Goal: Task Accomplishment & Management: Use online tool/utility

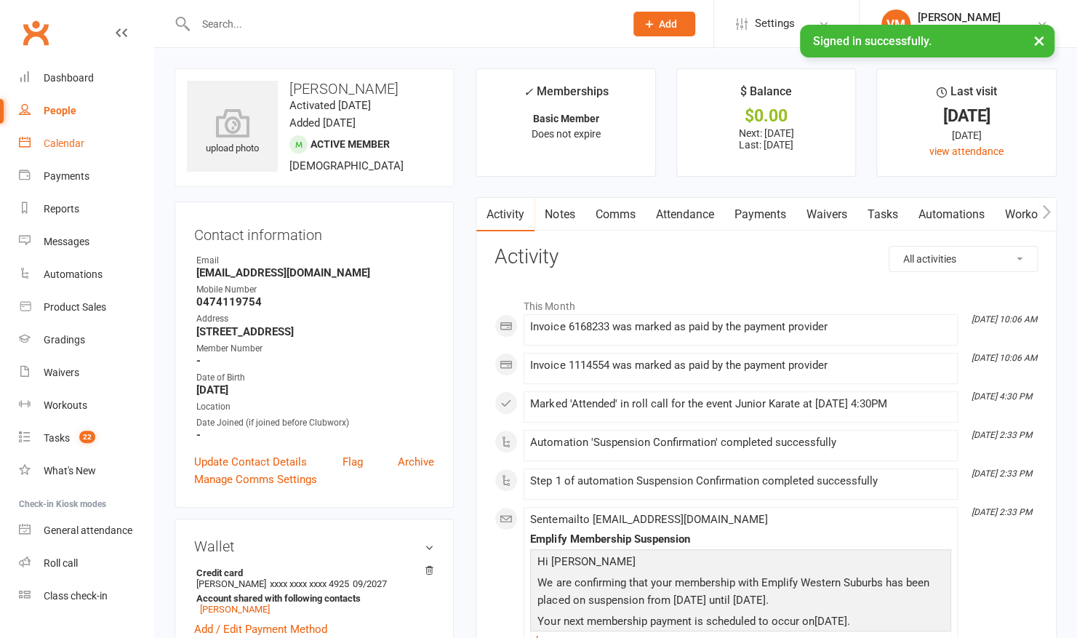
click at [67, 148] on div "Calendar" at bounding box center [64, 143] width 41 height 12
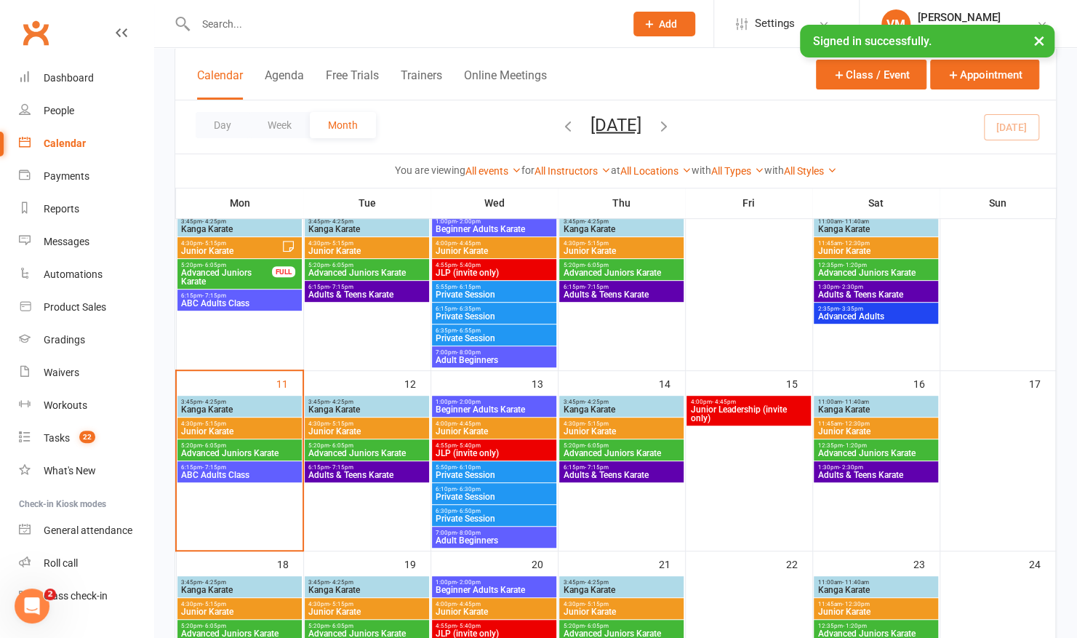
click at [240, 446] on span "5:20pm - 6:05pm" at bounding box center [239, 445] width 118 height 7
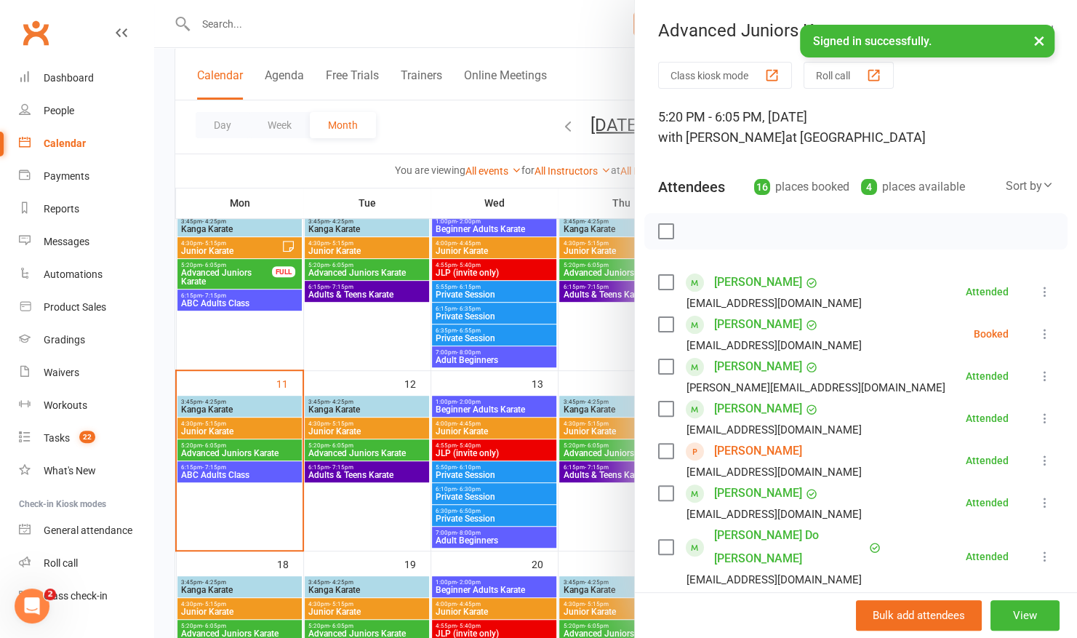
click at [1038, 329] on icon at bounding box center [1045, 334] width 15 height 15
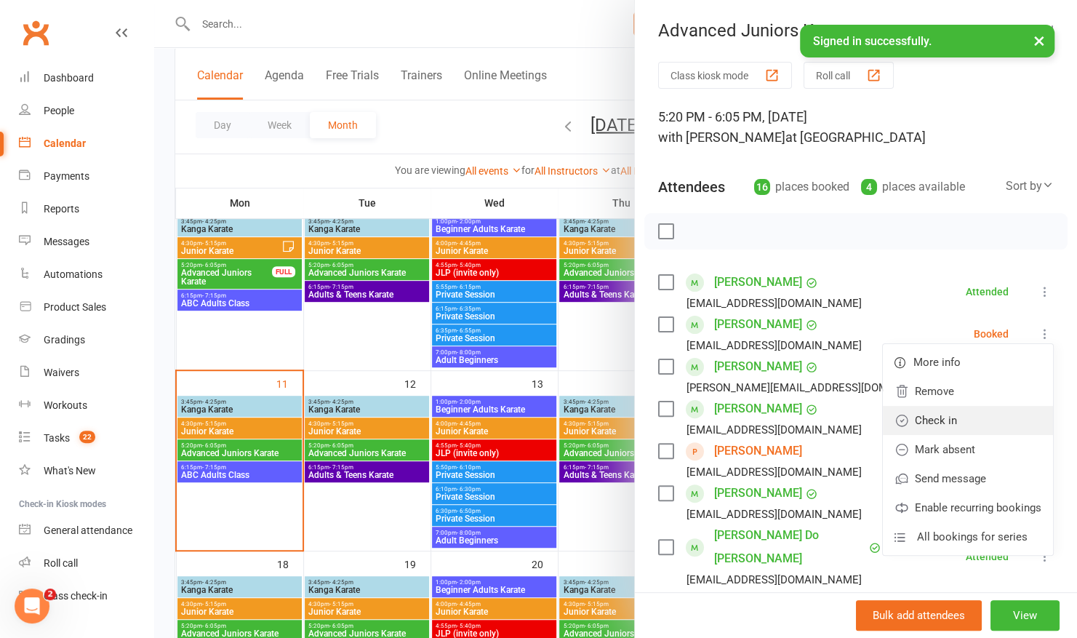
click at [901, 419] on link "Check in" at bounding box center [968, 420] width 170 height 29
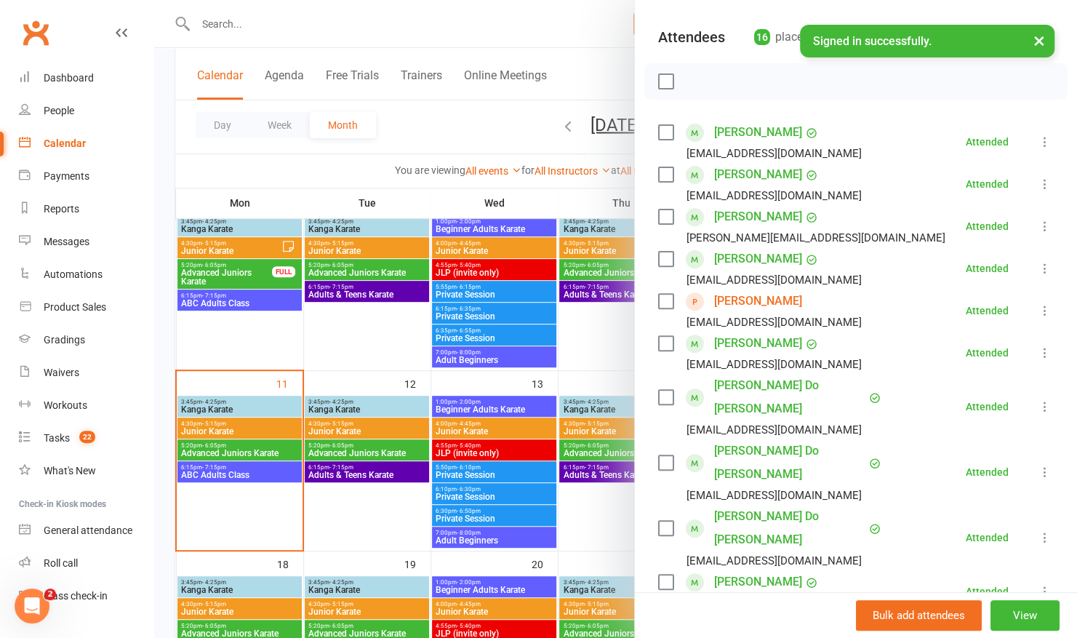
scroll to position [129, 0]
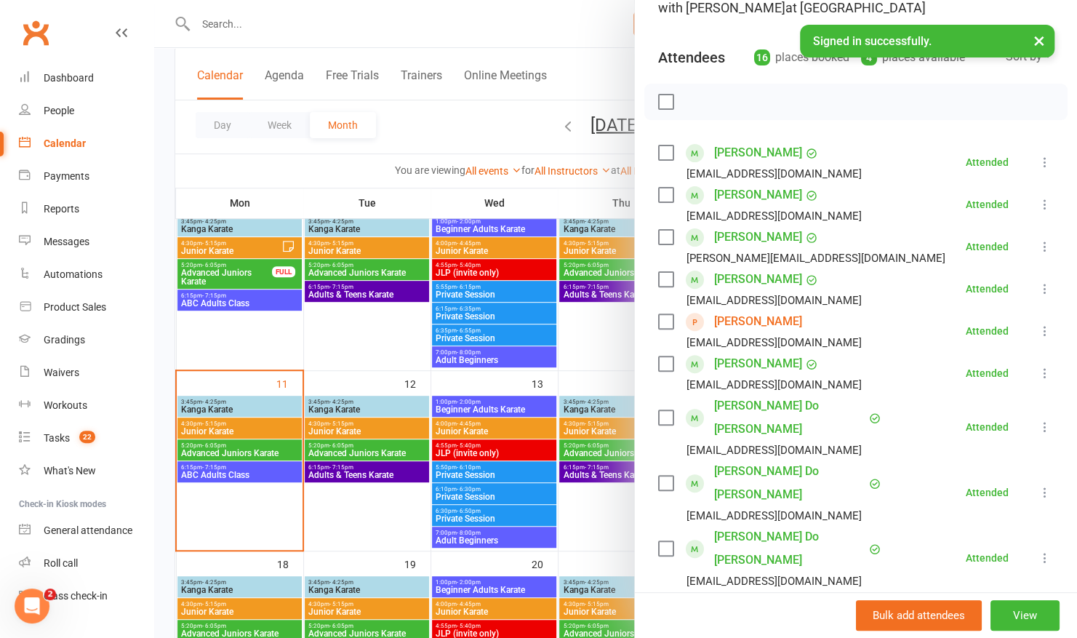
click at [272, 467] on div at bounding box center [615, 319] width 923 height 638
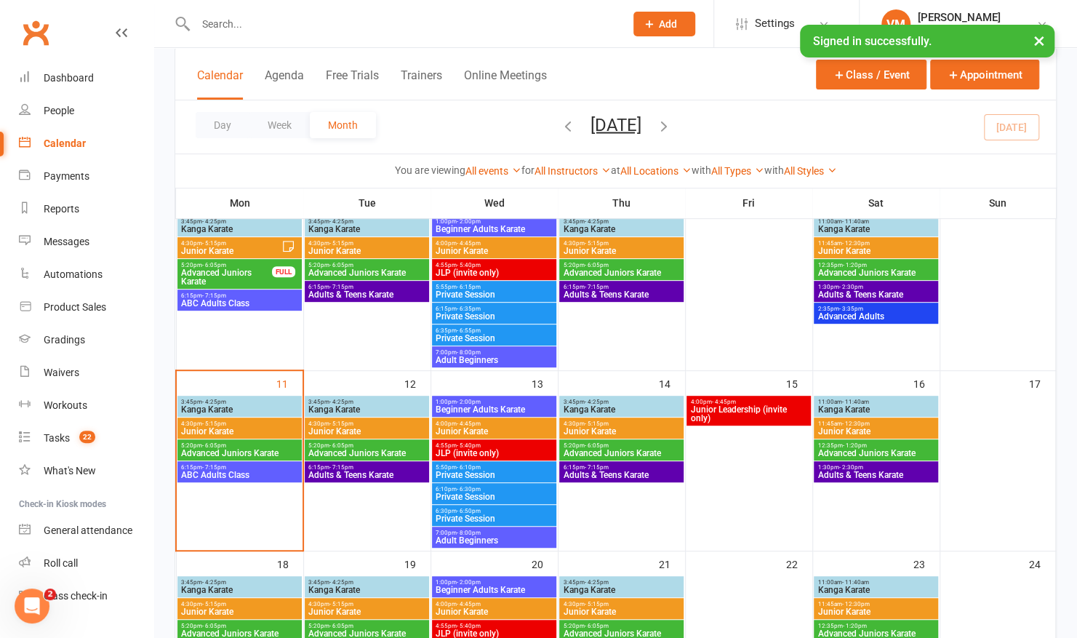
click at [279, 441] on div "5:20pm - 6:05pm Advanced Juniors Karate" at bounding box center [239, 449] width 124 height 21
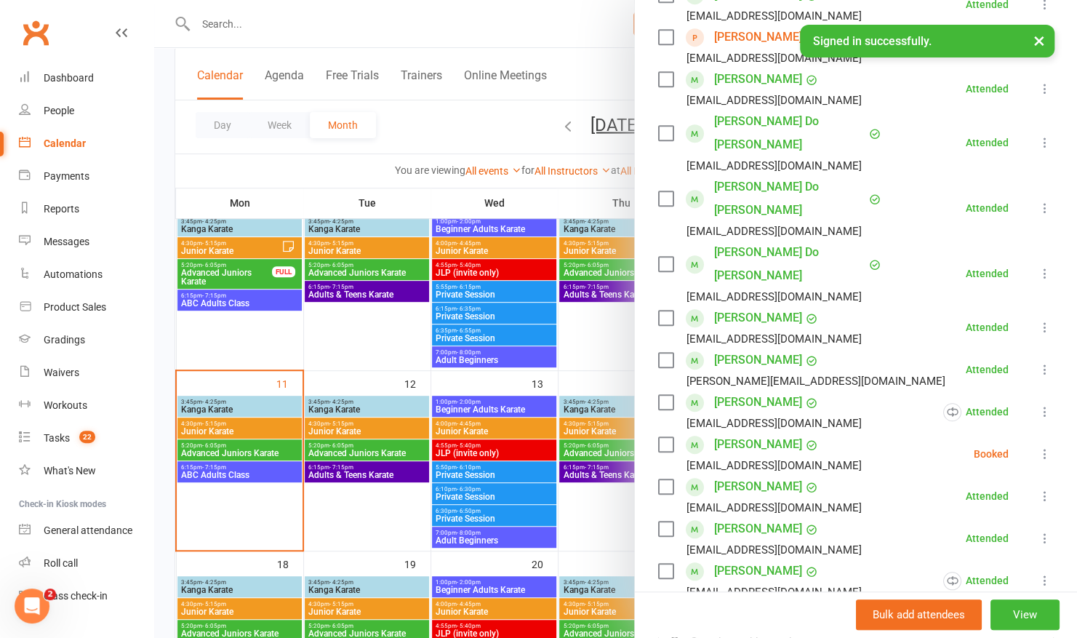
scroll to position [414, 0]
click at [240, 360] on div at bounding box center [615, 319] width 923 height 638
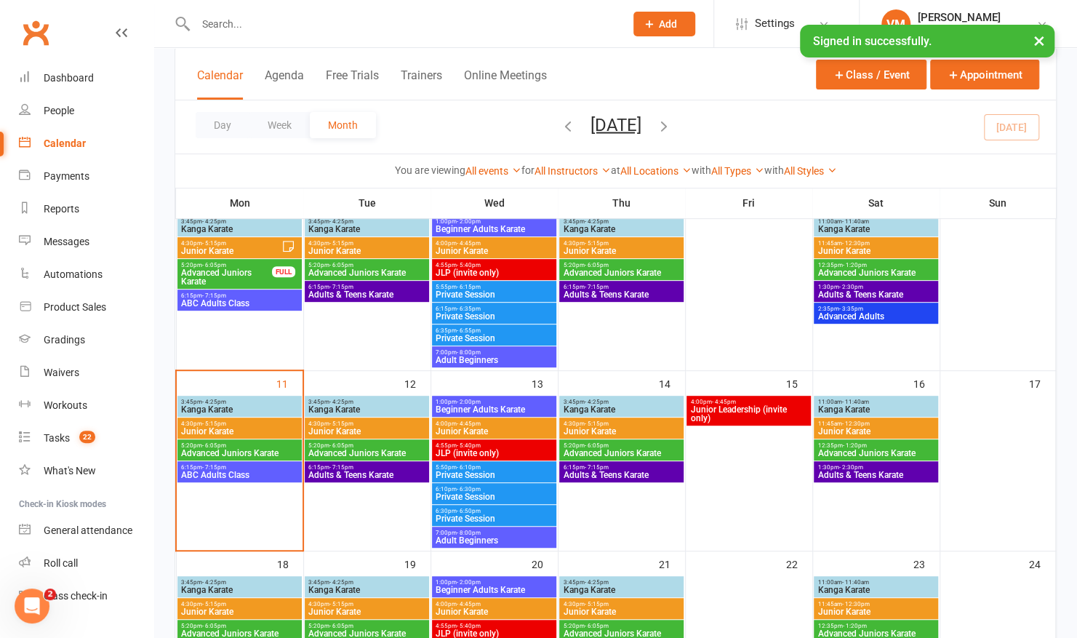
click at [231, 427] on span "Junior Karate" at bounding box center [239, 431] width 118 height 9
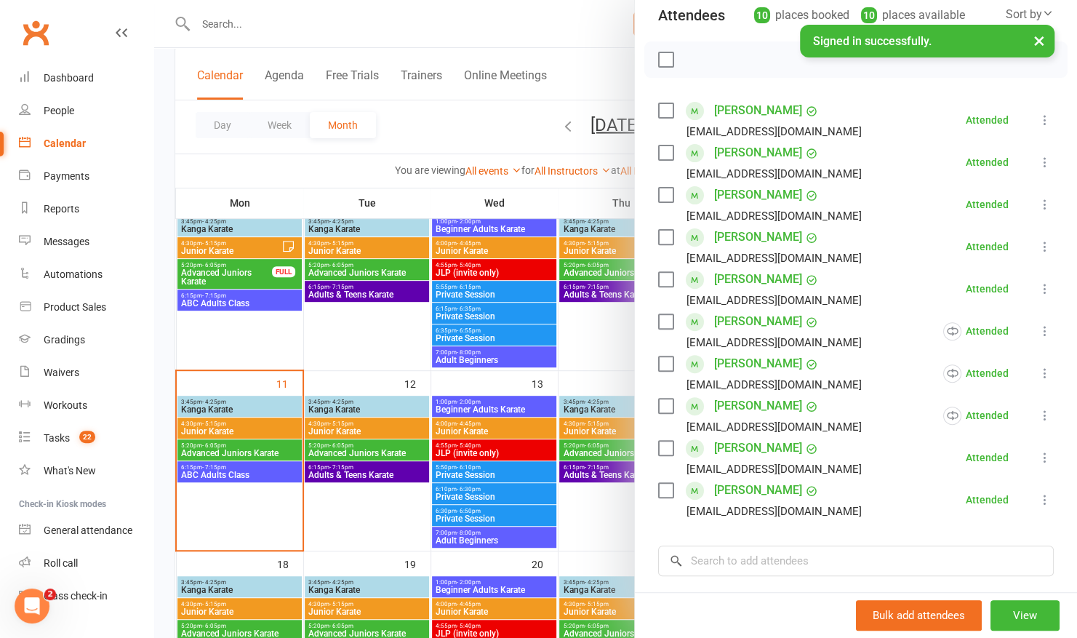
scroll to position [258, 0]
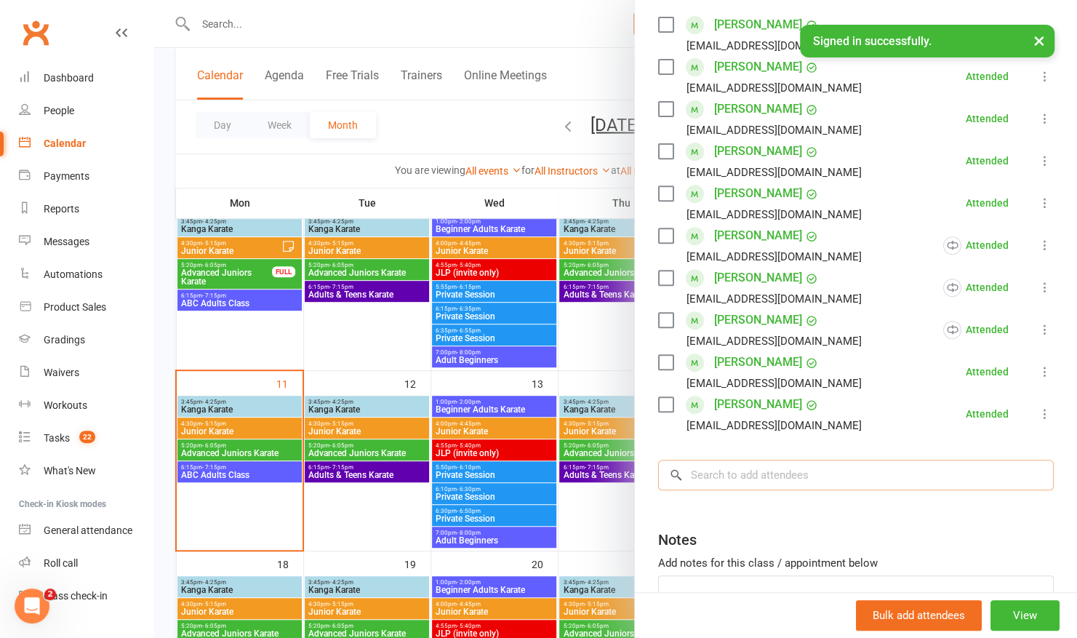
click at [711, 480] on input "search" at bounding box center [856, 475] width 396 height 31
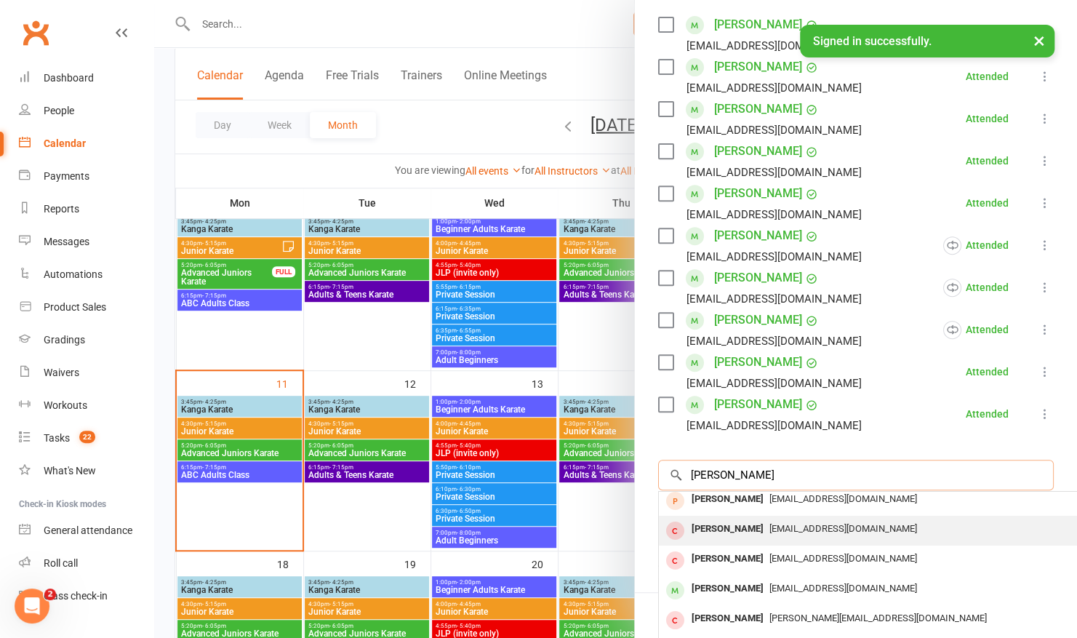
scroll to position [8, 0]
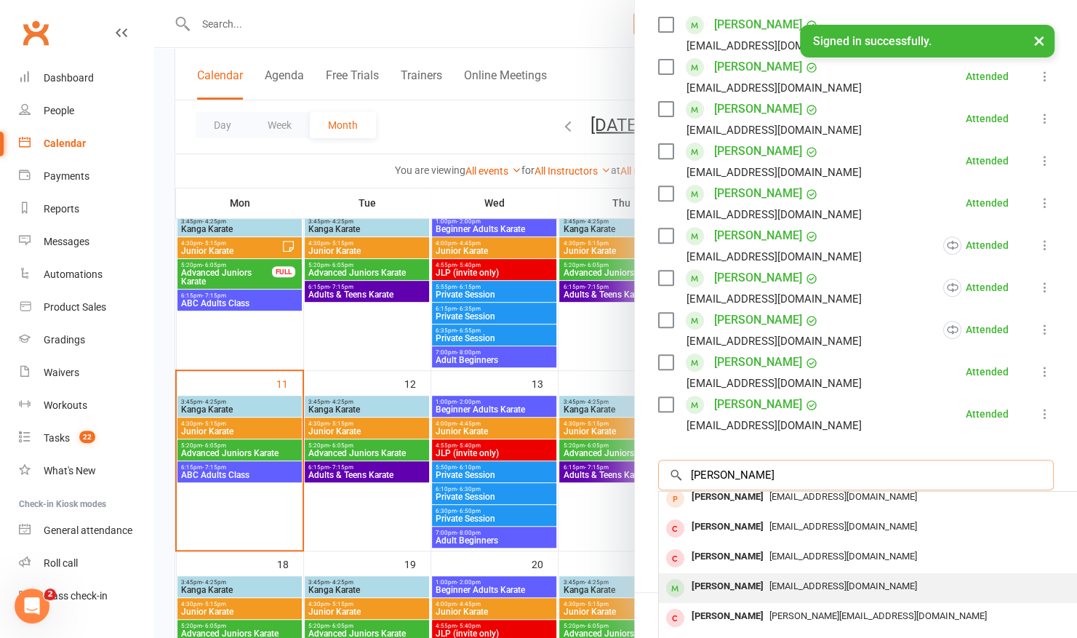
type input "william"
click at [726, 576] on div "[PERSON_NAME]" at bounding box center [728, 586] width 84 height 21
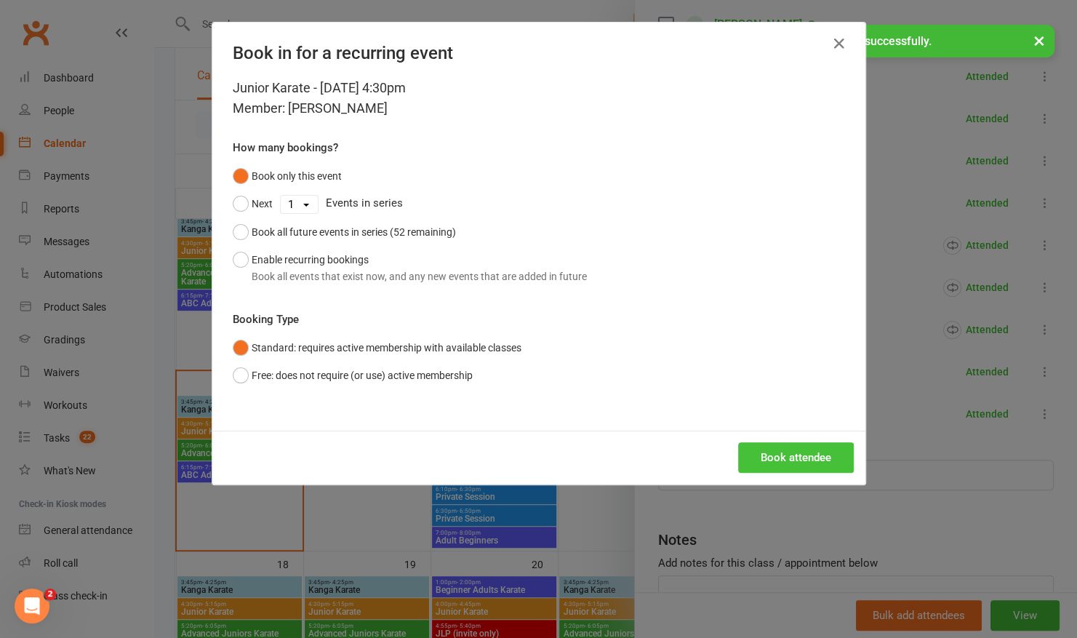
click at [782, 444] on button "Book attendee" at bounding box center [796, 457] width 116 height 31
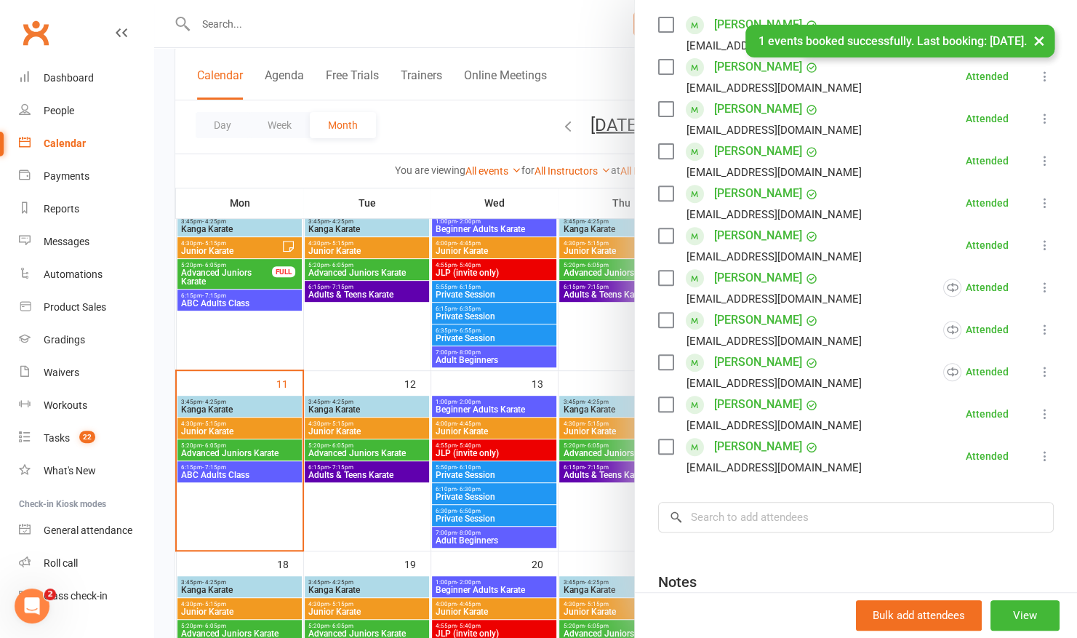
click at [777, 478] on div "Class kiosk mode Roll call 4:30 PM - 5:15 PM, Monday, August, 11, 2025 with Vil…" at bounding box center [856, 271] width 442 height 934
click at [762, 514] on input "search" at bounding box center [856, 517] width 396 height 31
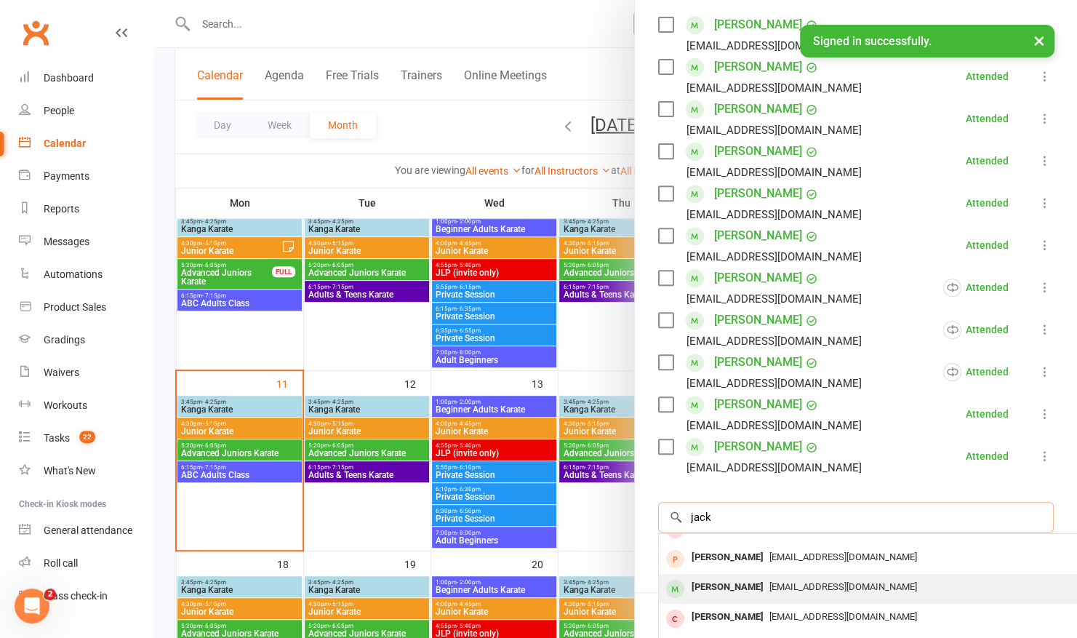
scroll to position [78, 0]
type input "jack"
click at [708, 587] on div "[PERSON_NAME]" at bounding box center [728, 588] width 84 height 21
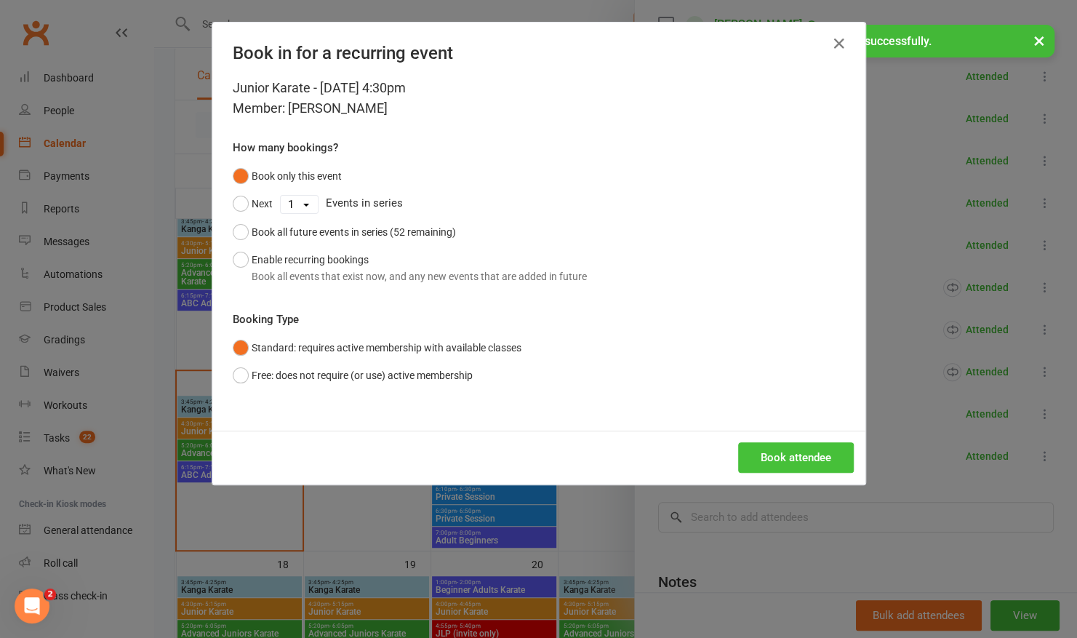
click at [771, 458] on button "Book attendee" at bounding box center [796, 457] width 116 height 31
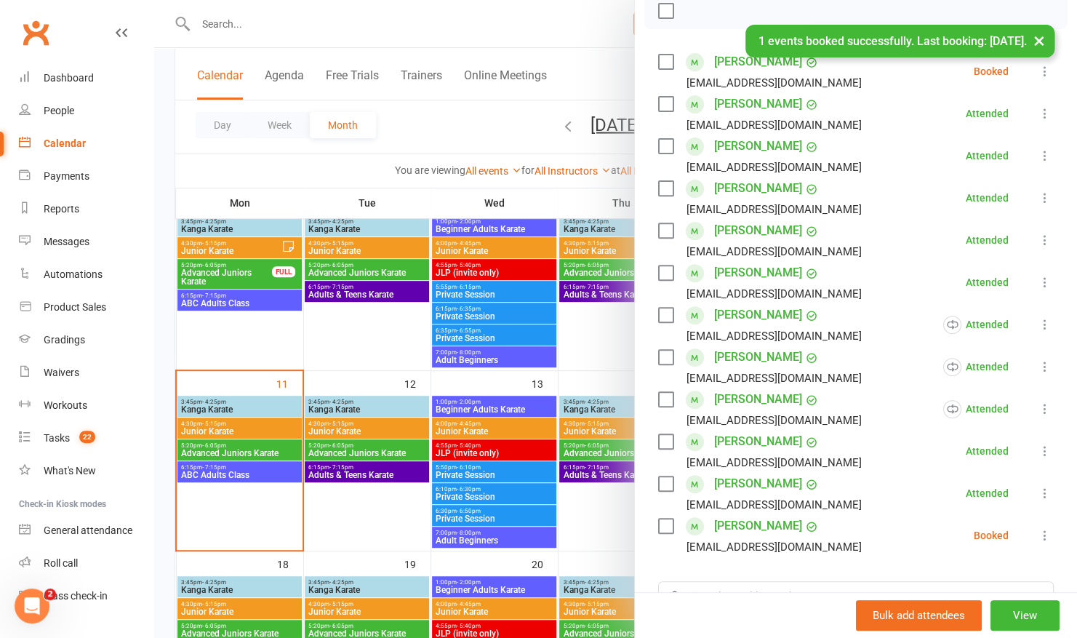
scroll to position [220, 0]
click at [1038, 536] on icon at bounding box center [1045, 536] width 15 height 15
click at [951, 618] on link "Check in" at bounding box center [968, 622] width 170 height 29
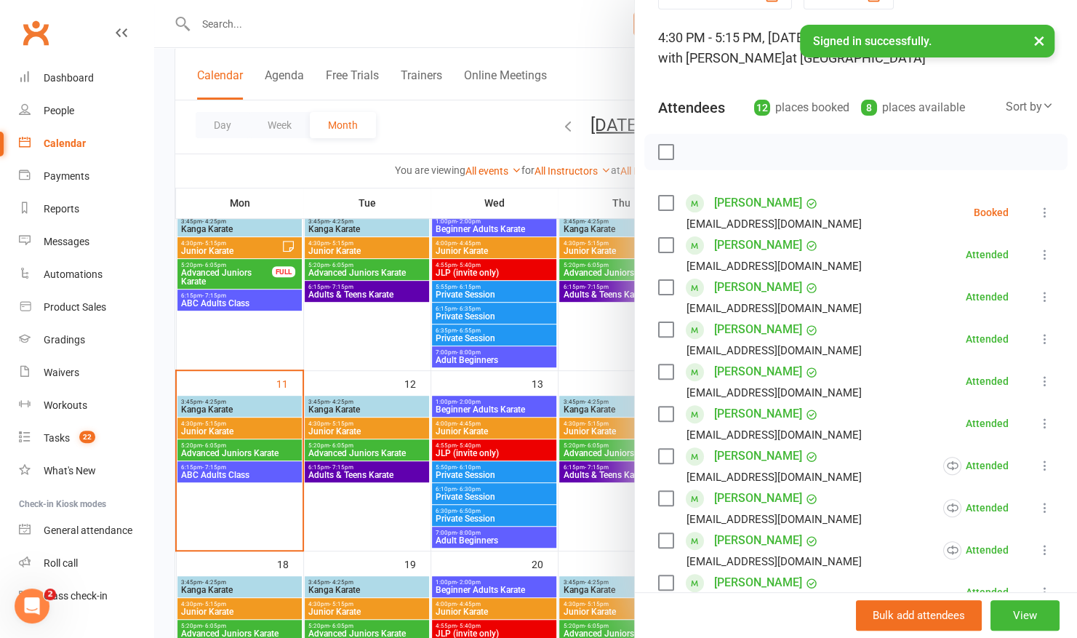
scroll to position [71, 0]
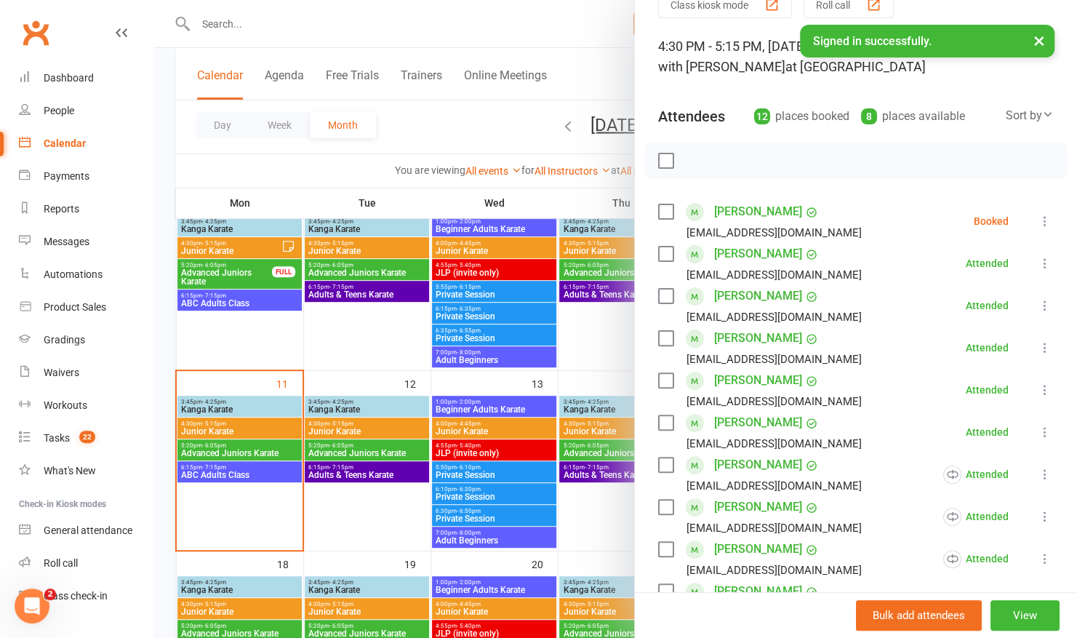
click at [1038, 219] on icon at bounding box center [1045, 221] width 15 height 15
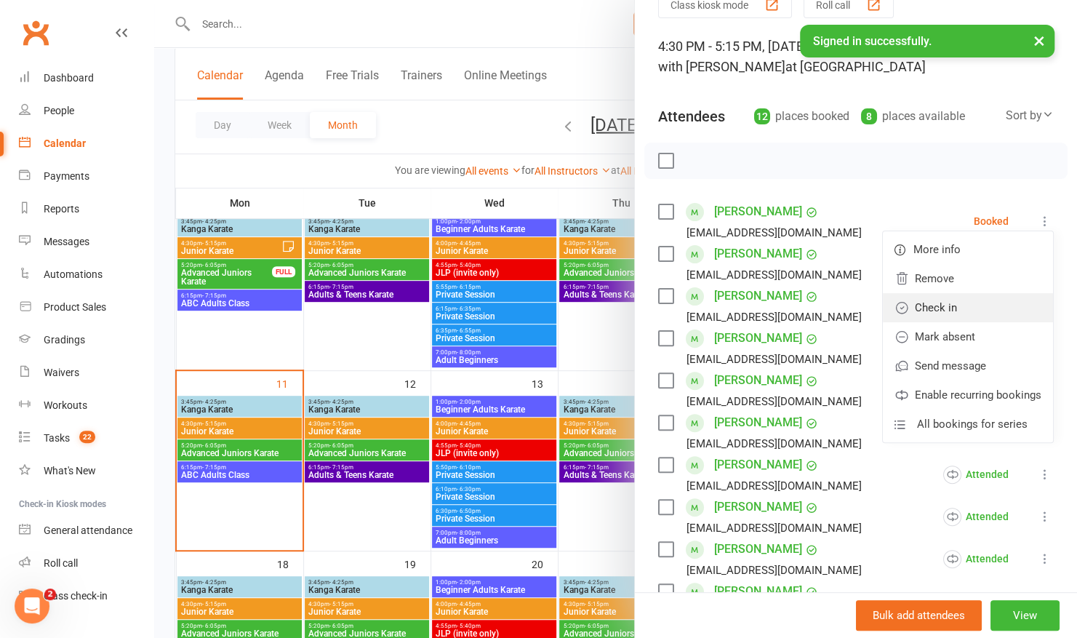
click at [981, 307] on link "Check in" at bounding box center [968, 307] width 170 height 29
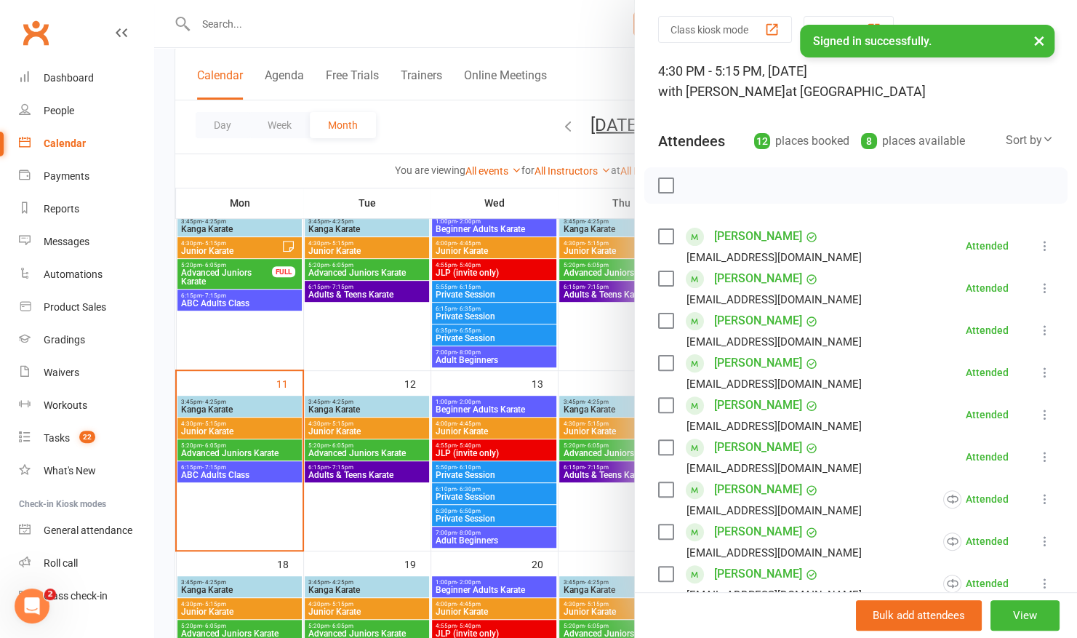
scroll to position [0, 0]
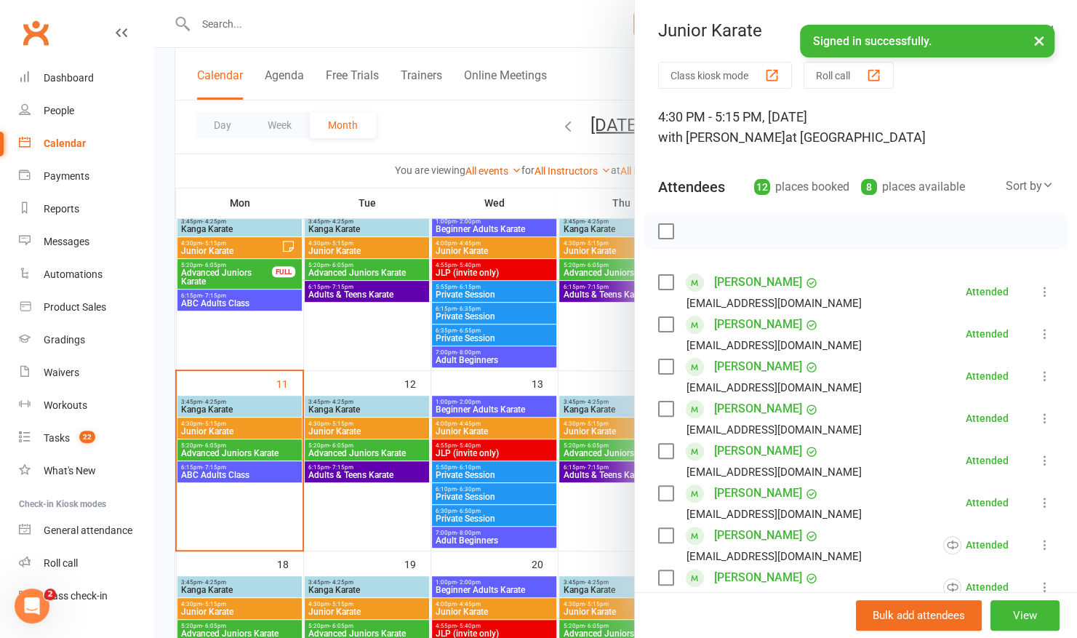
click at [853, 72] on button "Roll call" at bounding box center [849, 75] width 90 height 27
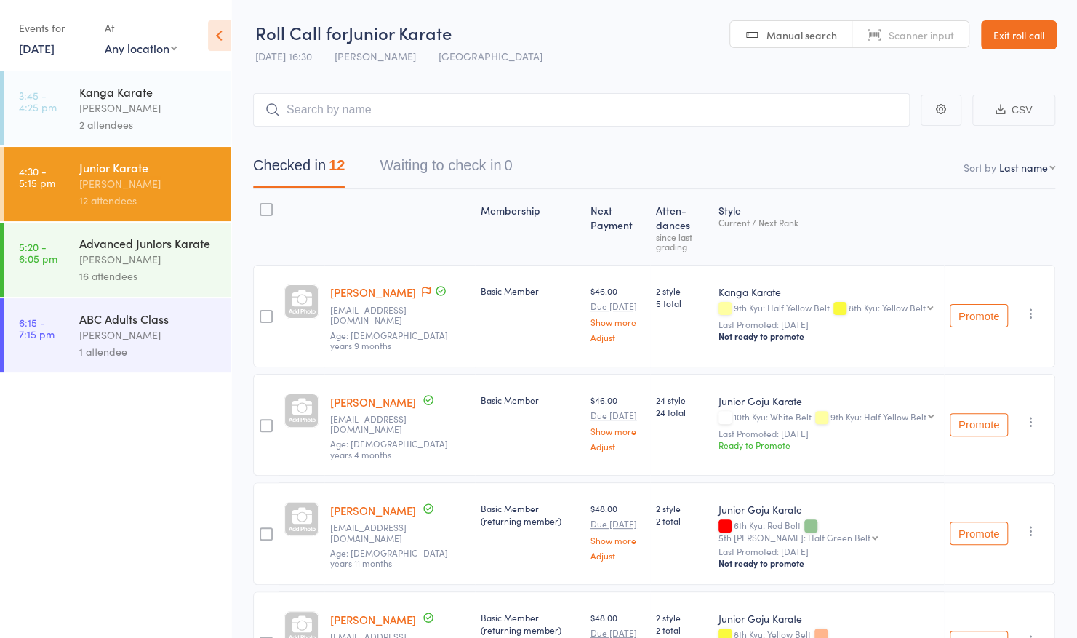
click at [387, 102] on input "search" at bounding box center [581, 109] width 657 height 33
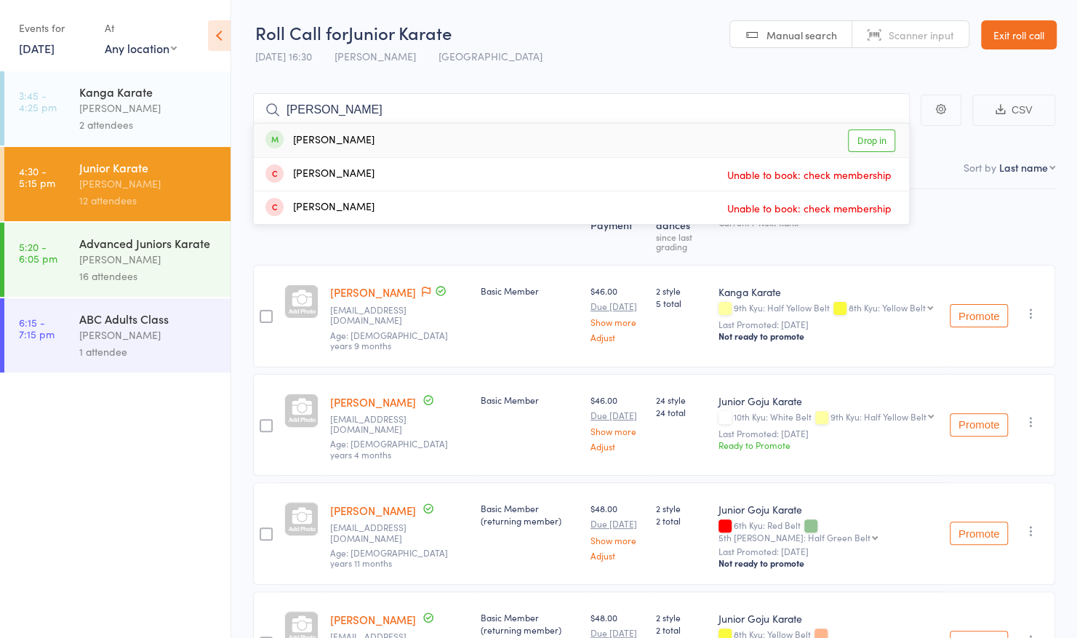
type input "[PERSON_NAME]"
click at [308, 138] on div "[PERSON_NAME]" at bounding box center [320, 140] width 109 height 17
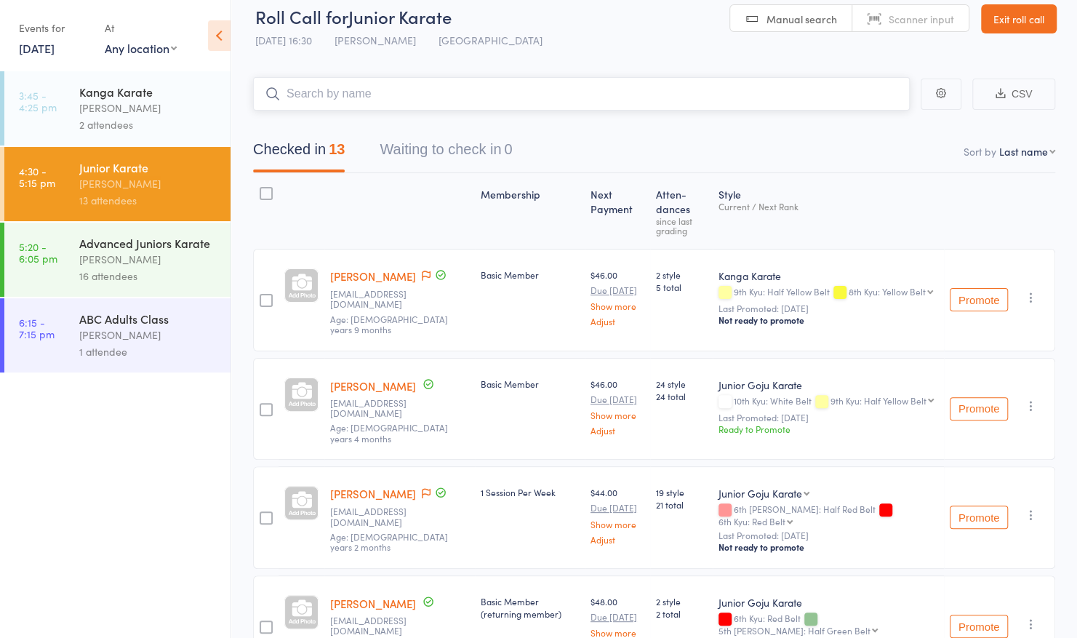
scroll to position [11, 0]
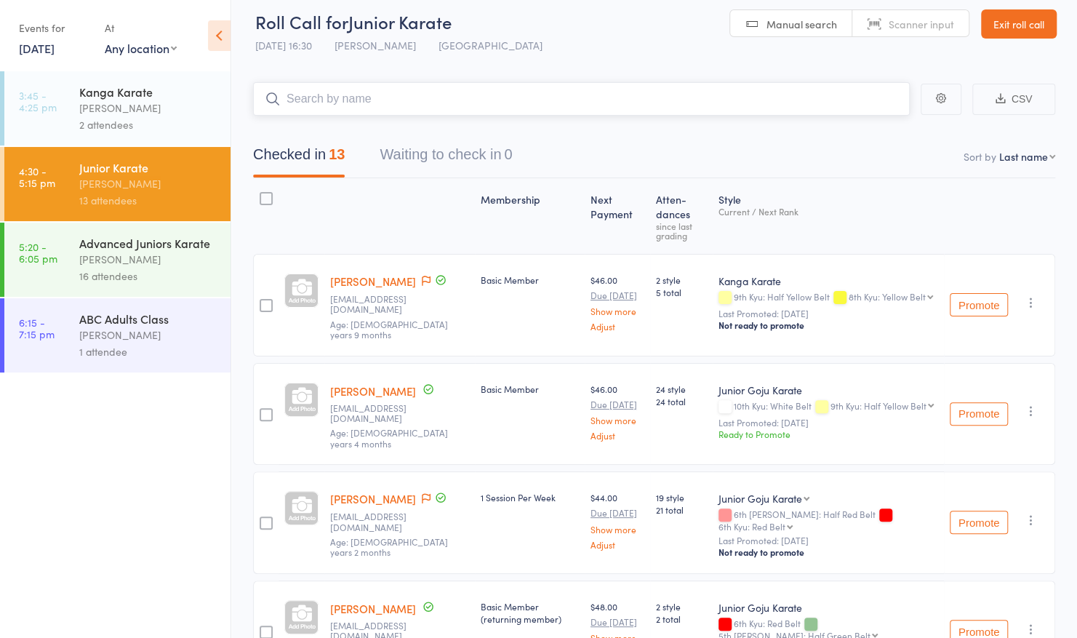
click at [522, 97] on input "search" at bounding box center [581, 98] width 657 height 33
type input "[DEMOGRAPHIC_DATA]"
click at [329, 123] on div "[PERSON_NAME]" at bounding box center [320, 129] width 109 height 17
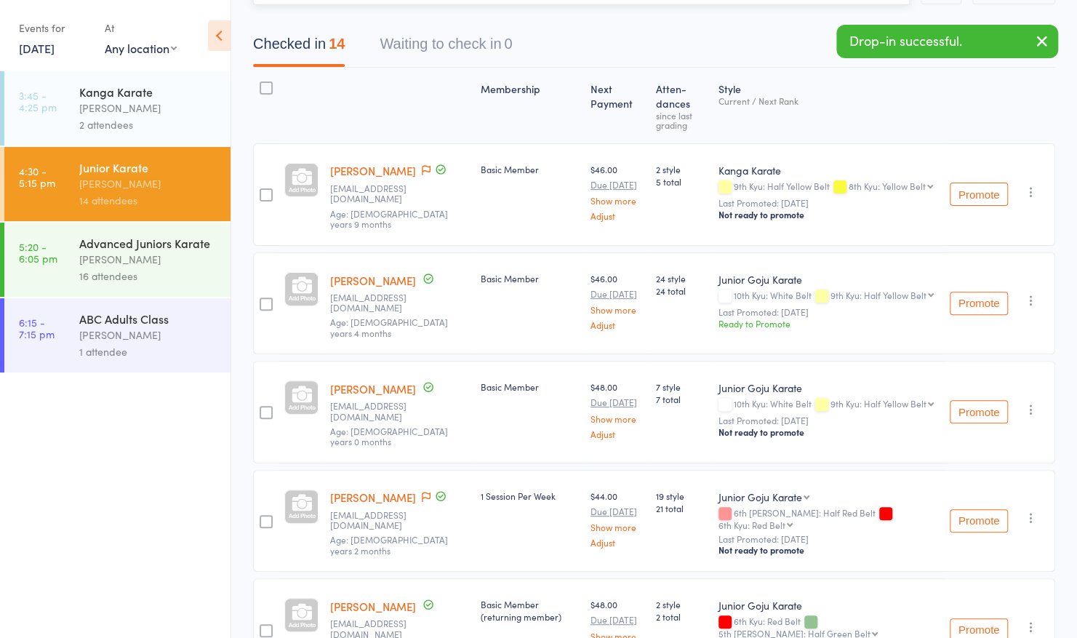
scroll to position [125, 0]
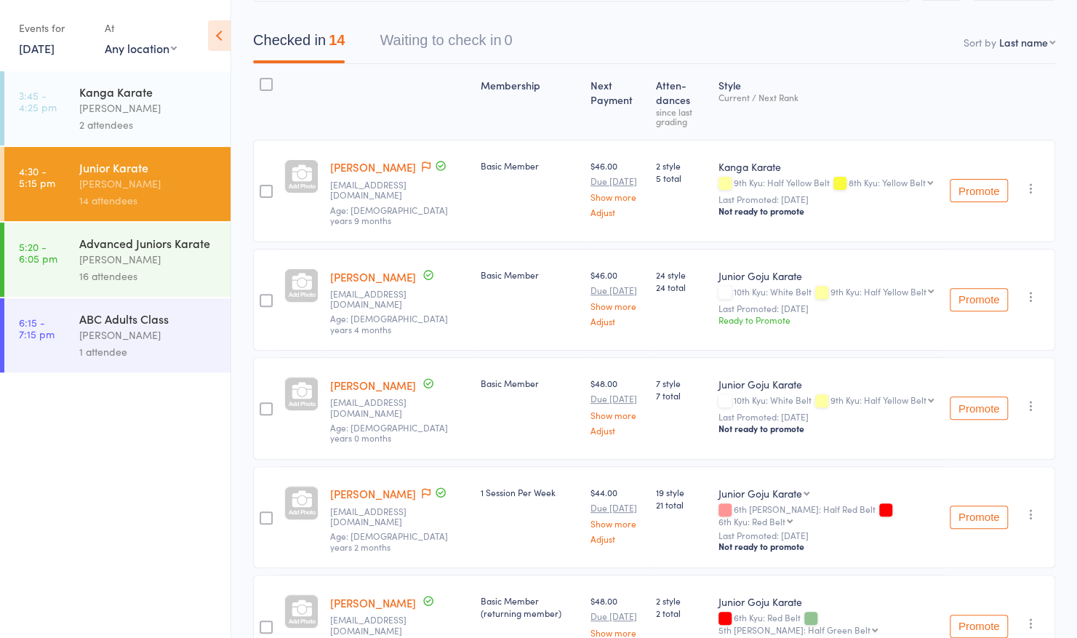
click at [177, 346] on div "1 attendee" at bounding box center [148, 351] width 139 height 17
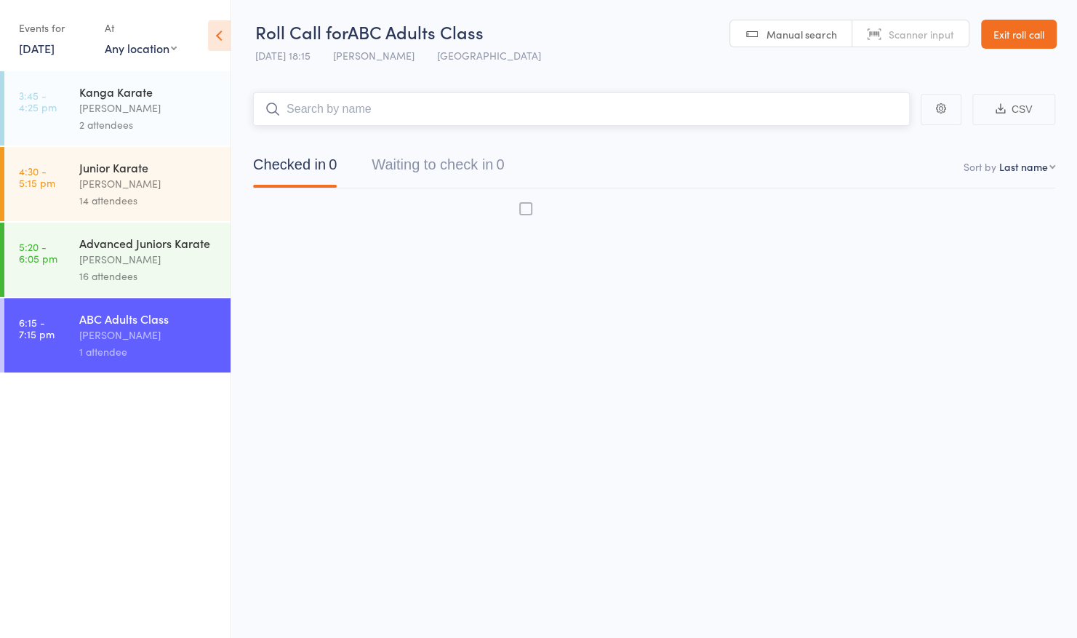
scroll to position [1, 0]
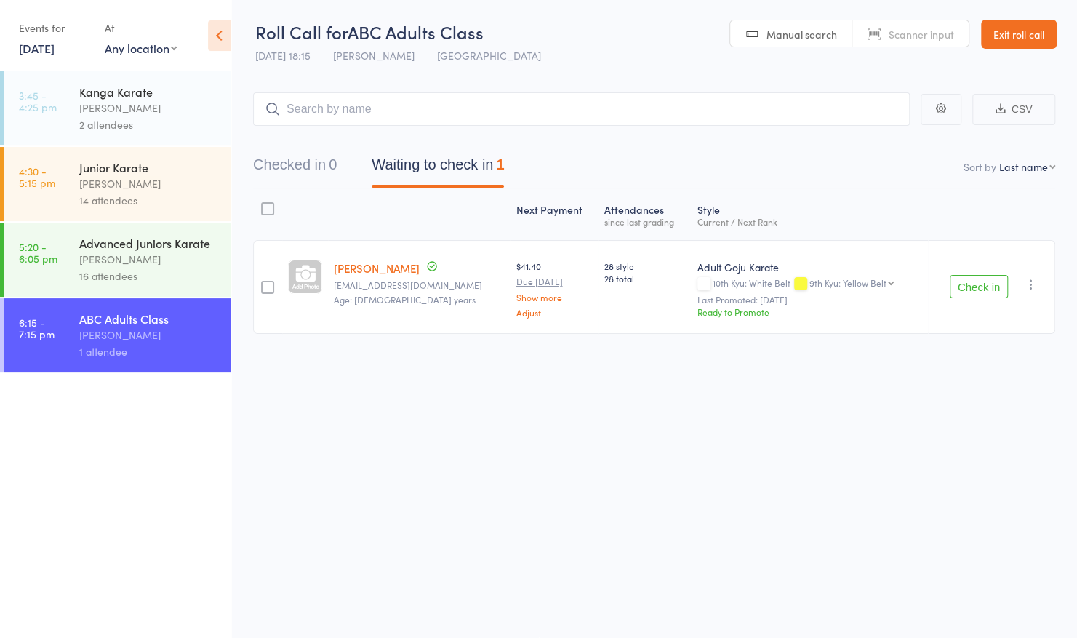
click at [981, 280] on button "Check in" at bounding box center [979, 286] width 58 height 23
